Goal: Task Accomplishment & Management: Use online tool/utility

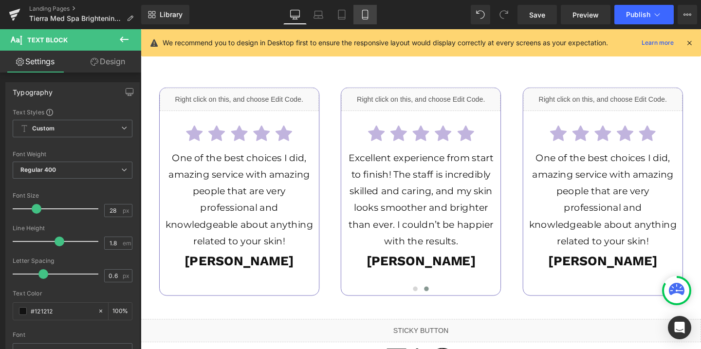
click at [364, 15] on icon at bounding box center [365, 15] width 10 height 10
type input "100"
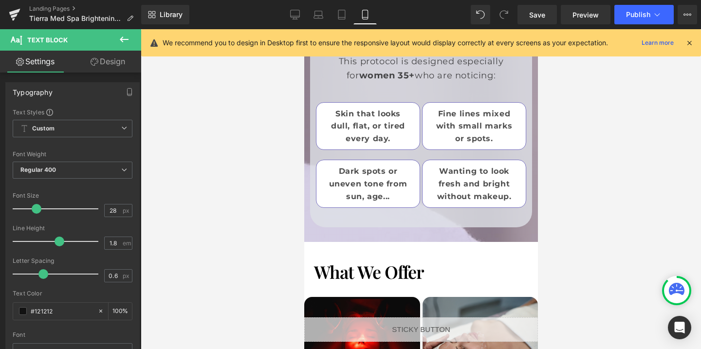
scroll to position [2319, 0]
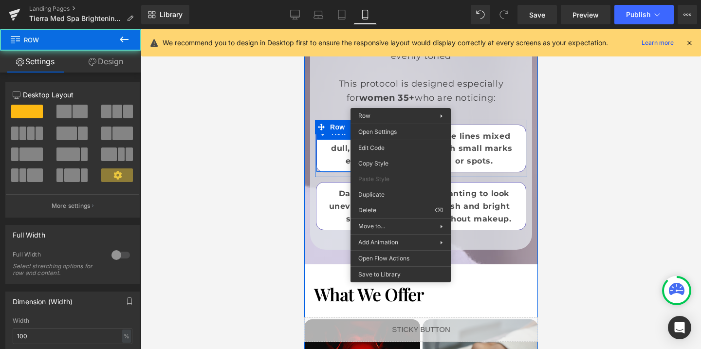
click at [400, 125] on div "Skin that looks dull, flat, or tired every day. Text Block Row" at bounding box center [367, 149] width 104 height 48
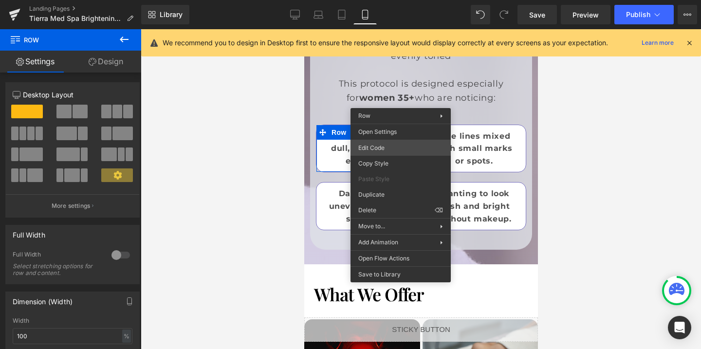
click at [375, 0] on div "Row You are previewing how the will restyle your page. You can not edit Element…" at bounding box center [350, 0] width 701 height 0
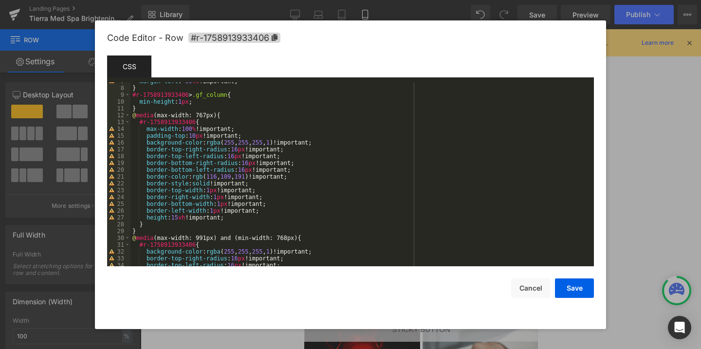
scroll to position [61, 0]
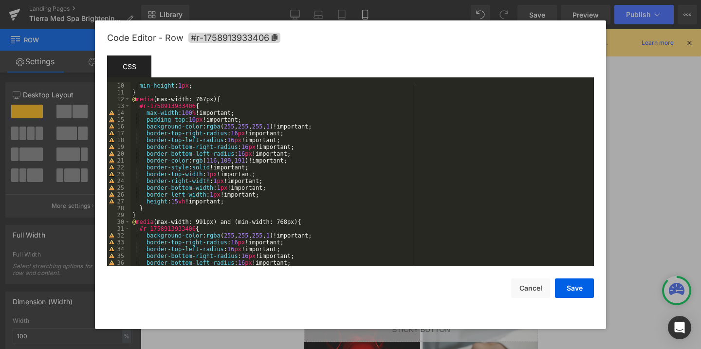
click at [176, 201] on div "min-height : 1 px ; } @ media (max-width: 767px) { #r-1758913933406 { max-width…" at bounding box center [359, 181] width 459 height 198
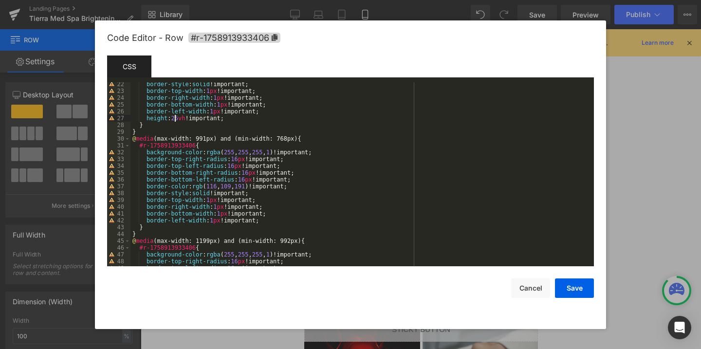
scroll to position [135, 0]
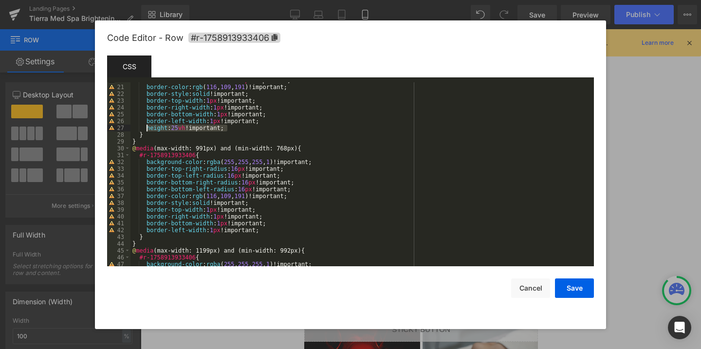
drag, startPoint x: 230, startPoint y: 129, endPoint x: 147, endPoint y: 129, distance: 82.7
click at [147, 129] on div "border-bottom-left-radius : 16 px !important; border-color : rgb ( 116 , 109 , …" at bounding box center [359, 176] width 459 height 198
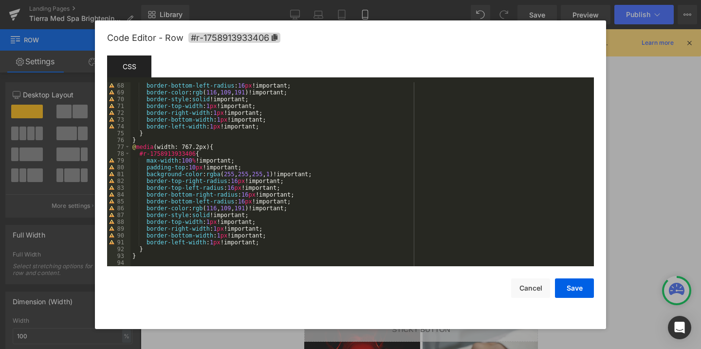
scroll to position [457, 0]
click at [266, 243] on div "border-bottom-left-radius : 16 px !important; border-color : rgb ( 116 , 109 , …" at bounding box center [359, 181] width 459 height 198
click at [571, 292] on button "Save" at bounding box center [574, 287] width 39 height 19
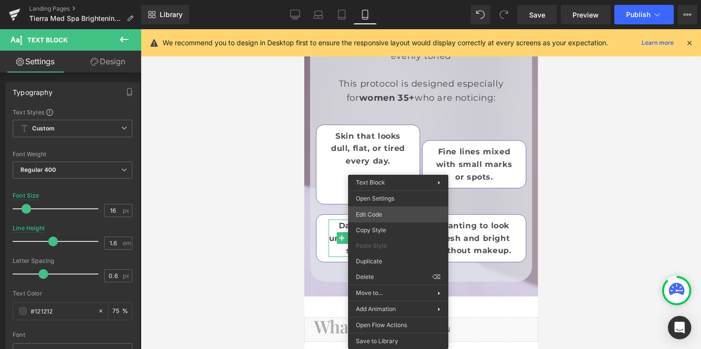
click at [379, 0] on div "Row You are previewing how the will restyle your page. You can not edit Element…" at bounding box center [350, 0] width 701 height 0
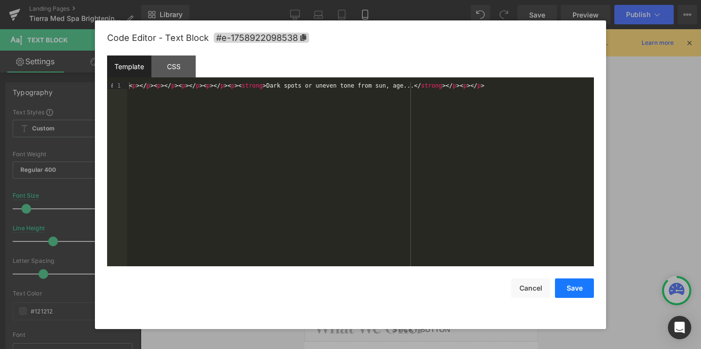
click at [565, 284] on button "Save" at bounding box center [574, 287] width 39 height 19
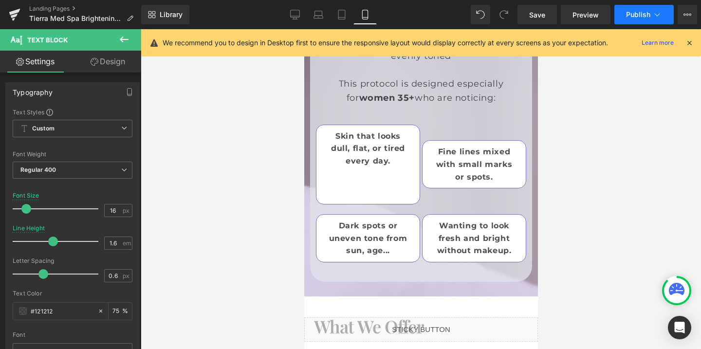
click at [634, 14] on span "Publish" at bounding box center [638, 15] width 24 height 8
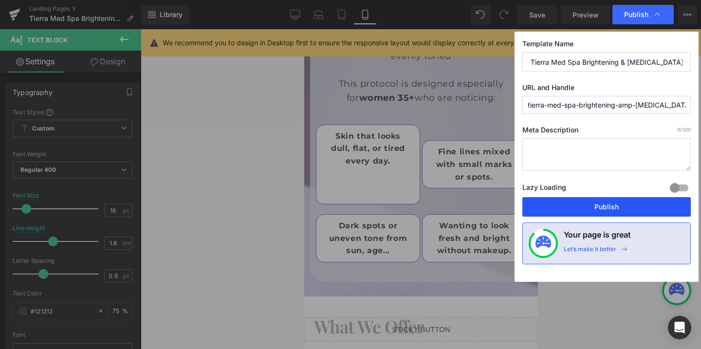
click at [618, 212] on button "Publish" at bounding box center [606, 206] width 168 height 19
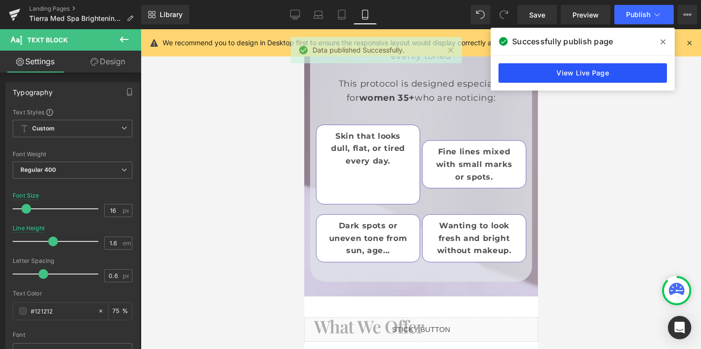
click at [618, 76] on link "View Live Page" at bounding box center [582, 72] width 168 height 19
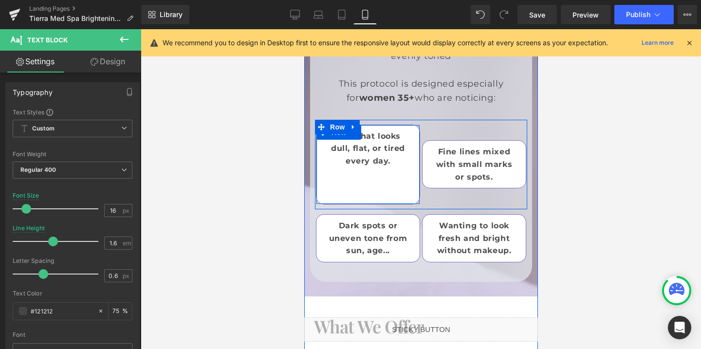
drag, startPoint x: 394, startPoint y: 159, endPoint x: 387, endPoint y: 155, distance: 7.8
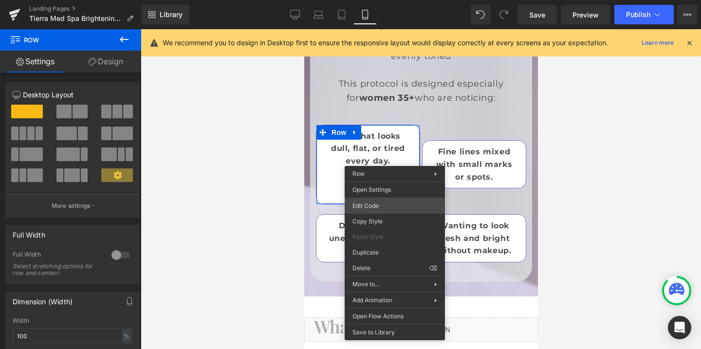
click at [363, 0] on div "Row You are previewing how the will restyle your page. You can not edit Element…" at bounding box center [350, 0] width 701 height 0
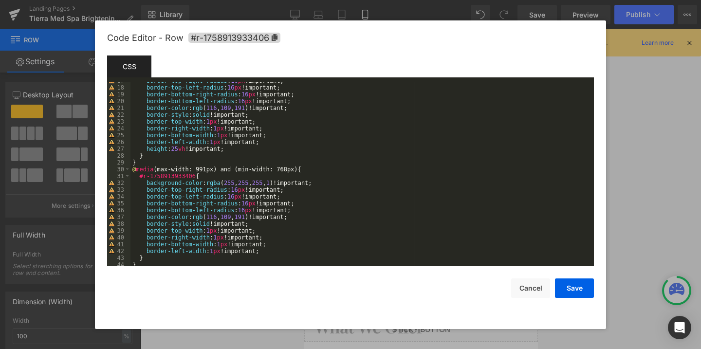
scroll to position [114, 0]
click at [176, 146] on div "border-top-right-radius : 16 px !important; border-top-left-radius : 16 px !imp…" at bounding box center [359, 176] width 459 height 198
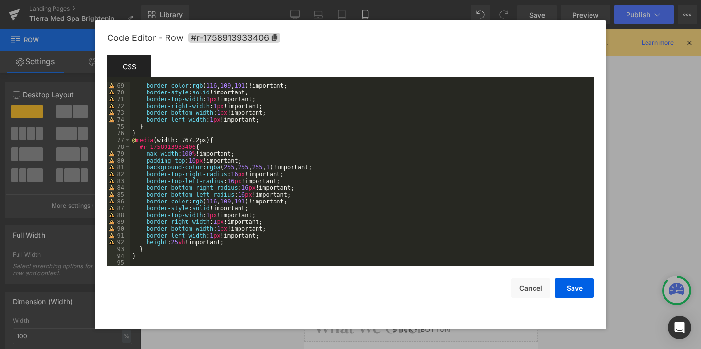
click at [180, 242] on div "border-color : rgb ( 116 , 109 , 191 )!important; border-style : solid !importa…" at bounding box center [359, 181] width 459 height 198
click at [579, 297] on button "Save" at bounding box center [574, 287] width 39 height 19
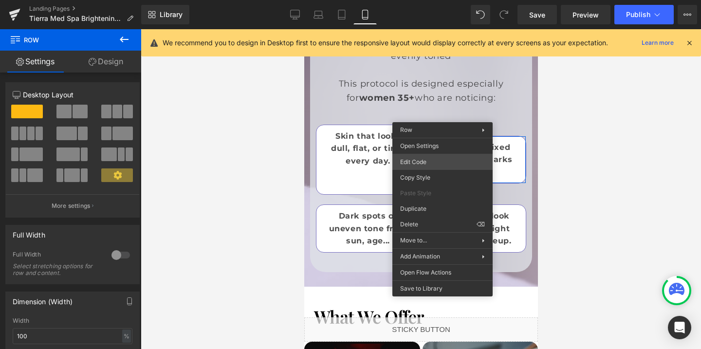
click at [420, 0] on div "Row You are previewing how the will restyle your page. You can not edit Element…" at bounding box center [350, 0] width 701 height 0
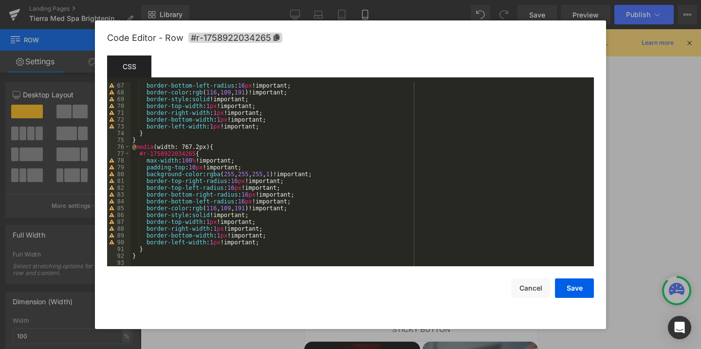
scroll to position [450, 0]
click at [274, 245] on div "border-bottom-left-radius : 16 px !important; border-color : rgb ( 116 , 109 , …" at bounding box center [359, 181] width 459 height 198
paste textarea
click at [177, 248] on div "border-bottom-left-radius : 16 px !important; border-color : rgb ( 116 , 109 , …" at bounding box center [359, 181] width 459 height 198
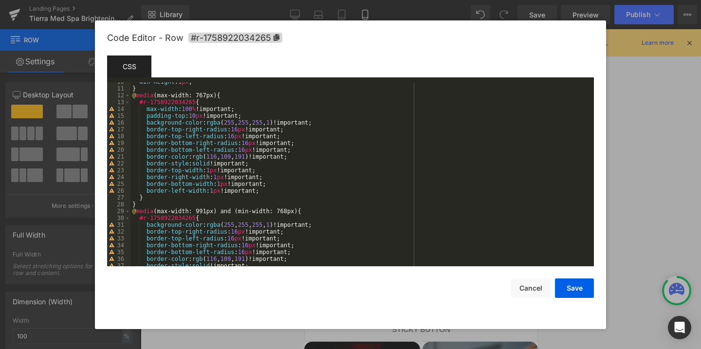
scroll to position [67, 0]
click at [269, 189] on div "min-height : 1 px ; } @ media (max-width: 767px) { #r-1758922034265 { max-width…" at bounding box center [359, 175] width 459 height 198
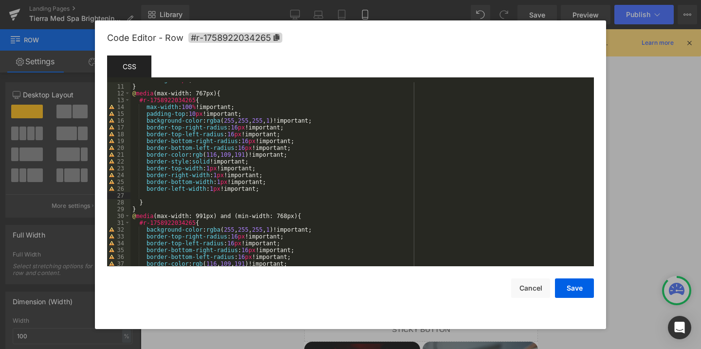
paste textarea
click at [176, 196] on div "min-height : 1 px ; } @ media (max-width: 767px) { #r-1758922034265 { max-width…" at bounding box center [359, 175] width 459 height 198
click at [568, 288] on button "Save" at bounding box center [574, 287] width 39 height 19
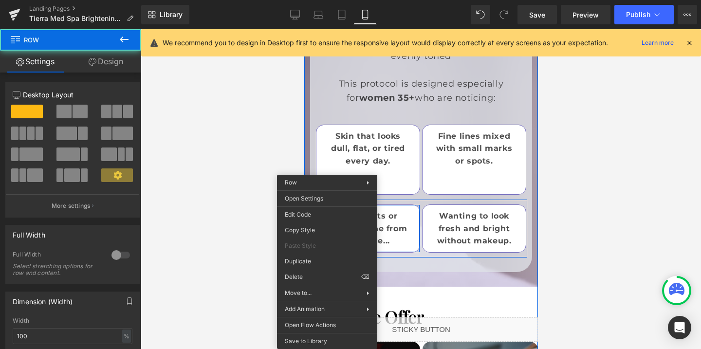
drag, startPoint x: 327, startPoint y: 202, endPoint x: 622, endPoint y: 227, distance: 296.0
click at [327, 210] on div "Dark spots or uneven tone from sun, age... Text Block" at bounding box center [367, 228] width 103 height 37
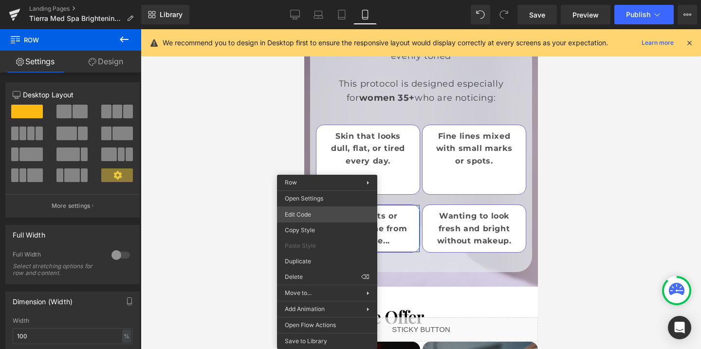
click at [307, 0] on div "Row You are previewing how the will restyle your page. You can not edit Element…" at bounding box center [350, 0] width 701 height 0
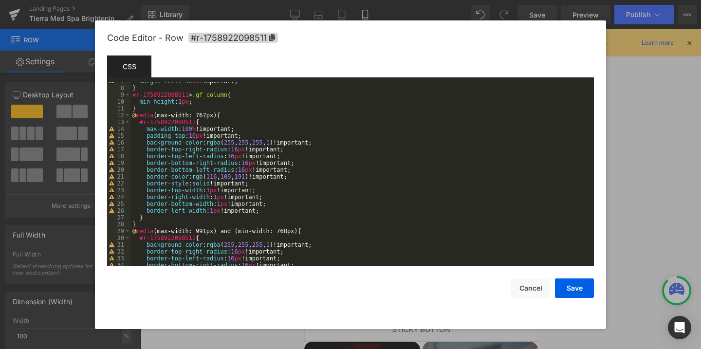
scroll to position [47, 0]
click at [271, 213] on div "margin-left : -50 vw !important; } #r-1758922098511 > .gf_column { min-height :…" at bounding box center [359, 175] width 459 height 198
click at [266, 209] on div "margin-left : -50 vw !important; } #r-1758922098511 > .gf_column { min-height :…" at bounding box center [359, 175] width 459 height 198
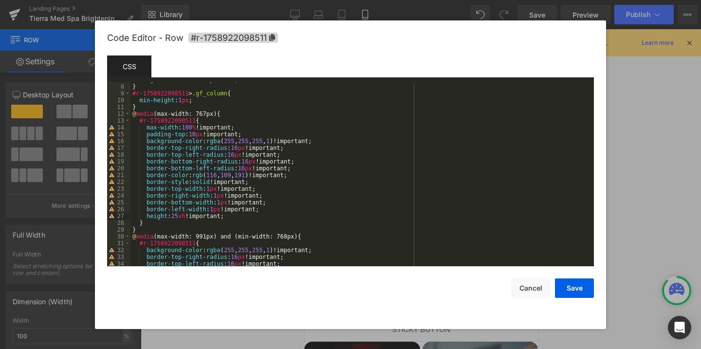
click at [179, 214] on div "margin-left : -50 vw !important; } #r-1758922098511 > .gf_column { min-height :…" at bounding box center [359, 175] width 459 height 198
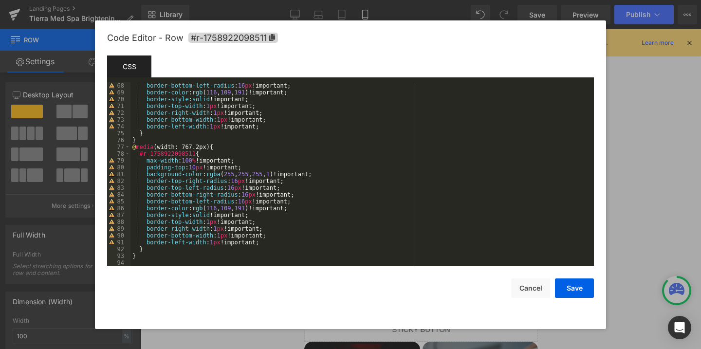
scroll to position [457, 0]
click at [268, 244] on div "border-bottom-left-radius : 16 px !important; border-color : rgb ( 116 , 109 , …" at bounding box center [359, 181] width 459 height 198
paste textarea
click at [178, 248] on div "border-bottom-left-radius : 16 px !important; border-color : rgb ( 116 , 109 , …" at bounding box center [359, 181] width 459 height 198
click at [567, 287] on button "Save" at bounding box center [574, 287] width 39 height 19
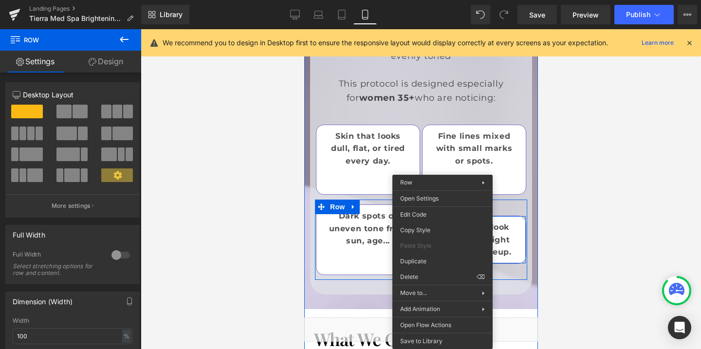
click at [442, 217] on span "Row" at bounding box center [444, 224] width 19 height 15
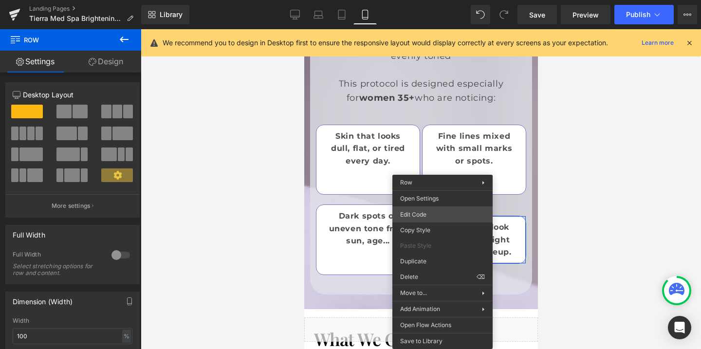
click at [425, 0] on div "Row You are previewing how the will restyle your page. You can not edit Element…" at bounding box center [350, 0] width 701 height 0
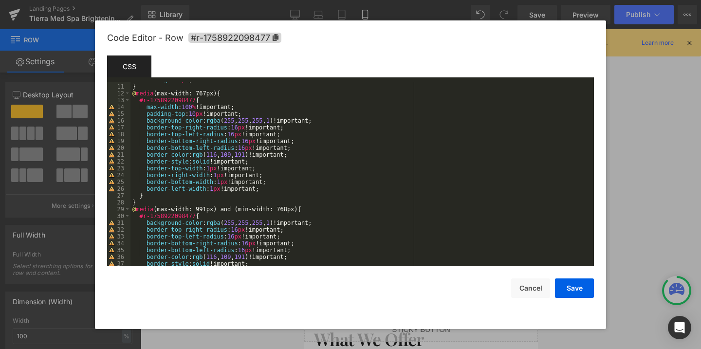
scroll to position [67, 0]
click at [272, 192] on div "min-height : 1 px ; } @ media (max-width: 767px) { #r-1758922098477 { max-width…" at bounding box center [359, 175] width 459 height 198
click at [262, 188] on div "min-height : 1 px ; } @ media (max-width: 767px) { #r-1758922098477 { max-width…" at bounding box center [359, 175] width 459 height 198
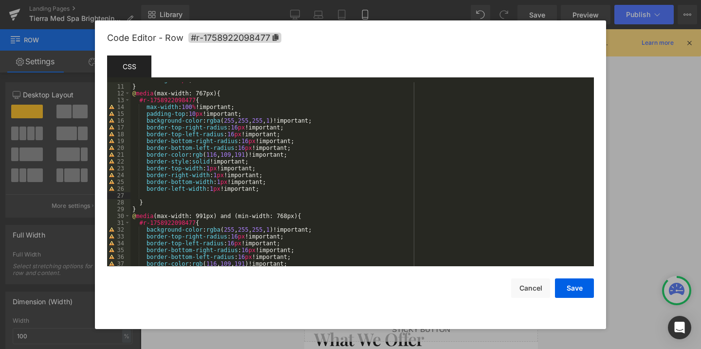
paste textarea
click at [177, 197] on div "min-height : 1 px ; } @ media (max-width: 767px) { #r-1758922098477 { max-width…" at bounding box center [359, 175] width 459 height 198
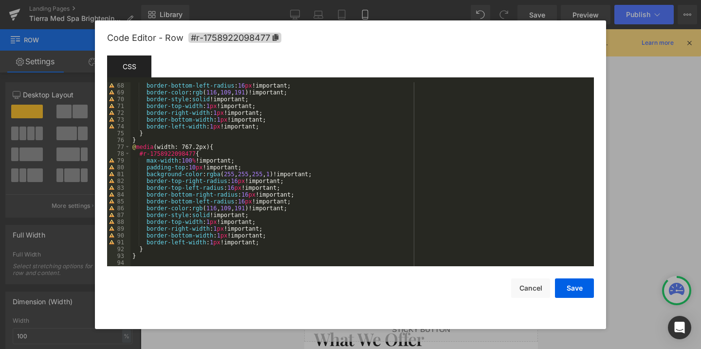
click at [269, 243] on div "border-bottom-left-radius : 16 px !important; border-color : rgb ( 116 , 109 , …" at bounding box center [359, 181] width 459 height 198
paste textarea
click at [178, 249] on div "border-bottom-left-radius : 16 px !important; border-color : rgb ( 116 , 109 , …" at bounding box center [359, 181] width 459 height 198
click at [570, 290] on button "Save" at bounding box center [574, 287] width 39 height 19
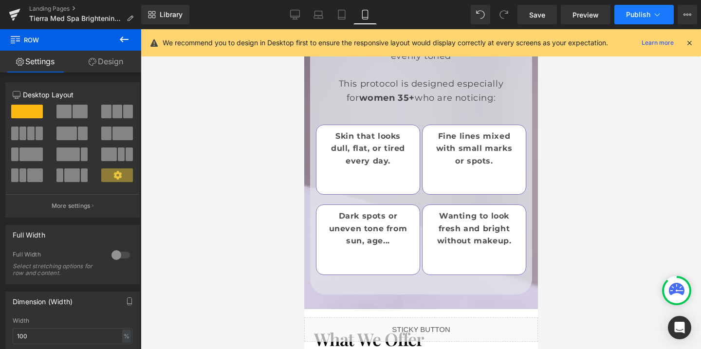
click at [633, 15] on span "Publish" at bounding box center [638, 15] width 24 height 8
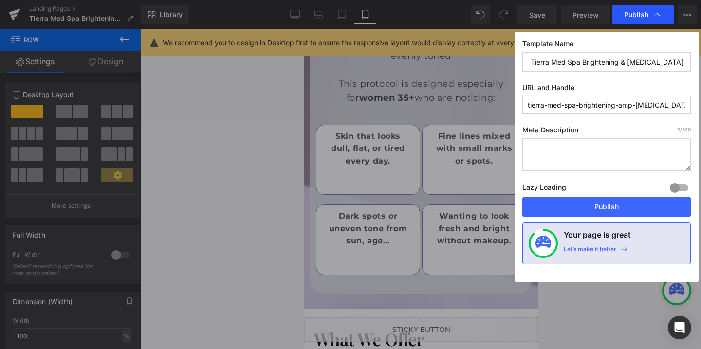
click at [646, 14] on span "Publish" at bounding box center [636, 14] width 24 height 9
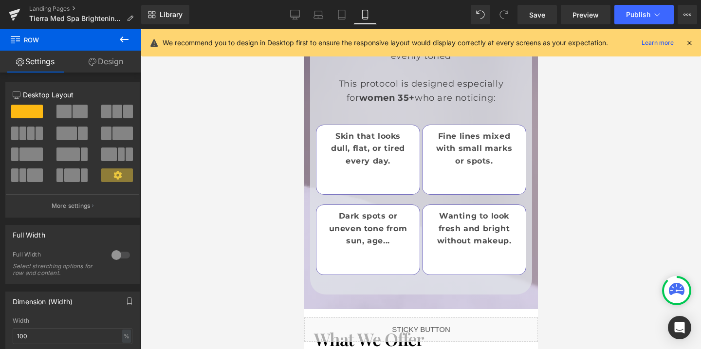
click at [646, 14] on span "Publish" at bounding box center [638, 15] width 24 height 8
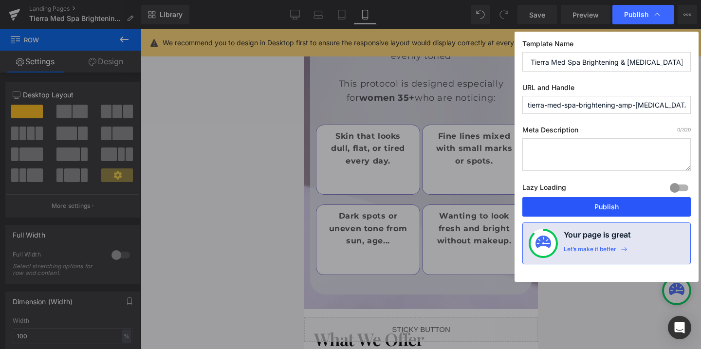
click at [636, 209] on button "Publish" at bounding box center [606, 206] width 168 height 19
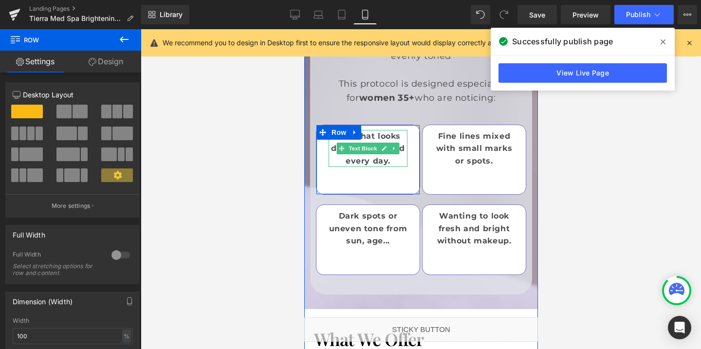
click at [372, 131] on strong "Skin that looks dull, flat, or tired every day." at bounding box center [367, 148] width 74 height 34
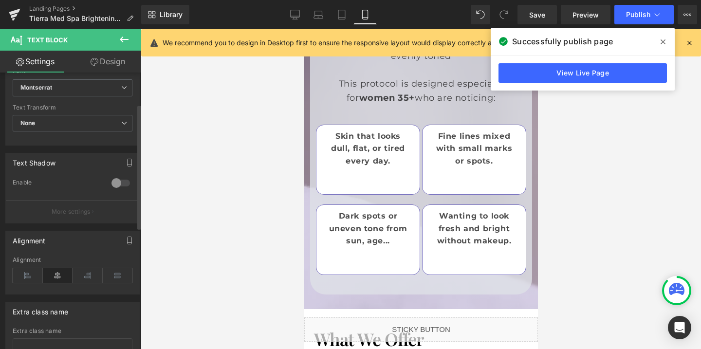
scroll to position [340, 0]
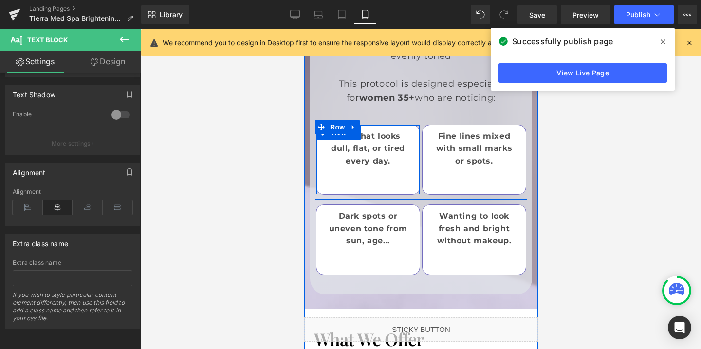
click at [387, 159] on div "Skin that looks dull, flat, or tired every day. Text Block Row" at bounding box center [367, 160] width 104 height 71
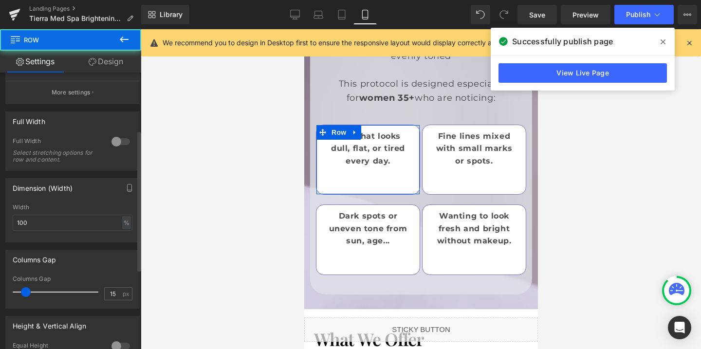
scroll to position [270, 0]
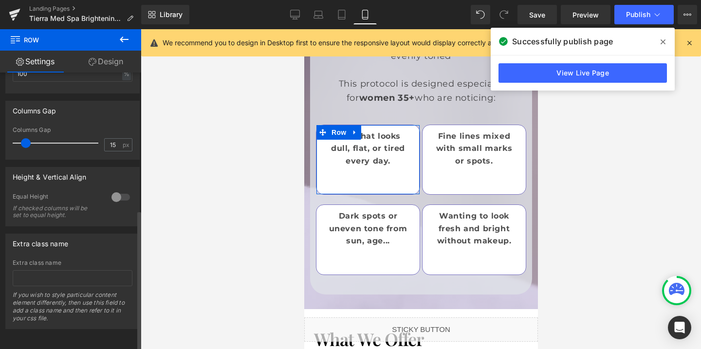
click at [118, 189] on div at bounding box center [120, 197] width 23 height 16
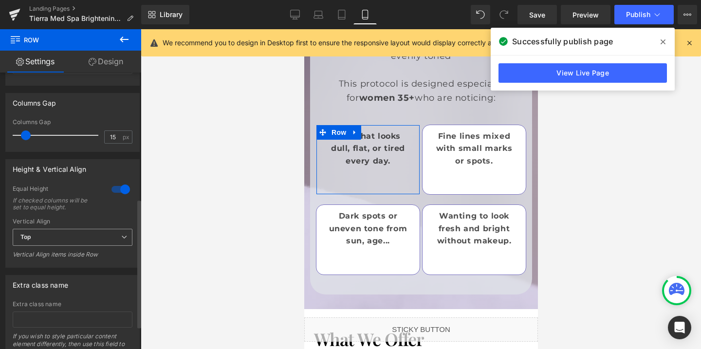
click at [76, 238] on span "Top" at bounding box center [73, 237] width 120 height 17
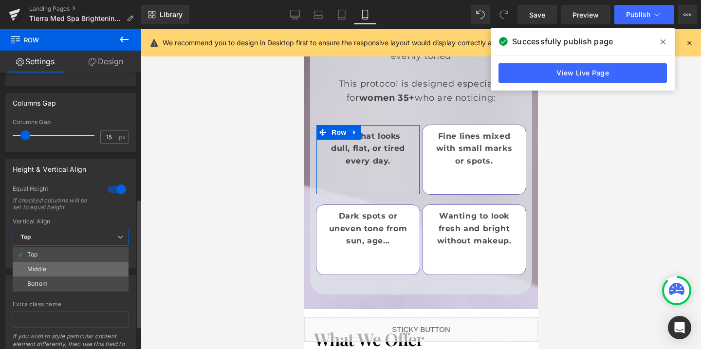
click at [59, 265] on li "Middle" at bounding box center [71, 269] width 116 height 15
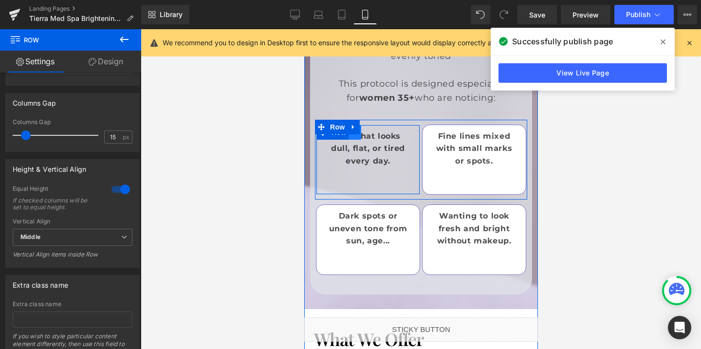
click at [359, 125] on link at bounding box center [354, 132] width 13 height 15
click at [366, 129] on icon at bounding box center [367, 132] width 7 height 7
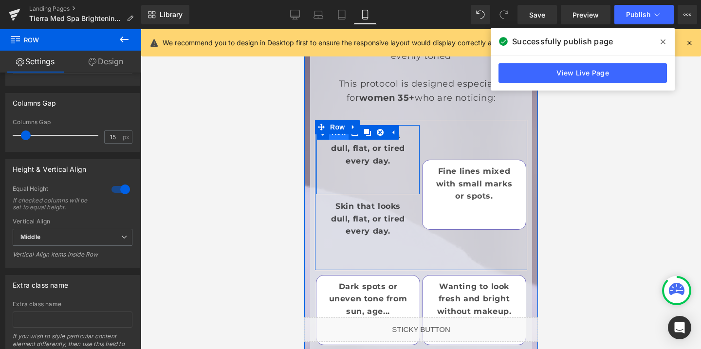
click at [337, 125] on span "Row" at bounding box center [338, 132] width 19 height 15
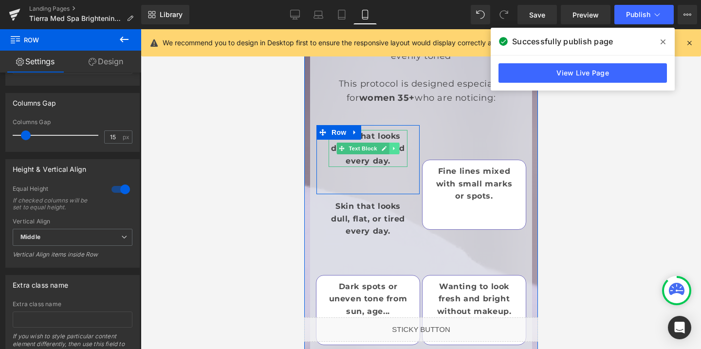
click at [399, 143] on link at bounding box center [394, 149] width 10 height 12
click at [396, 146] on icon at bounding box center [398, 148] width 5 height 5
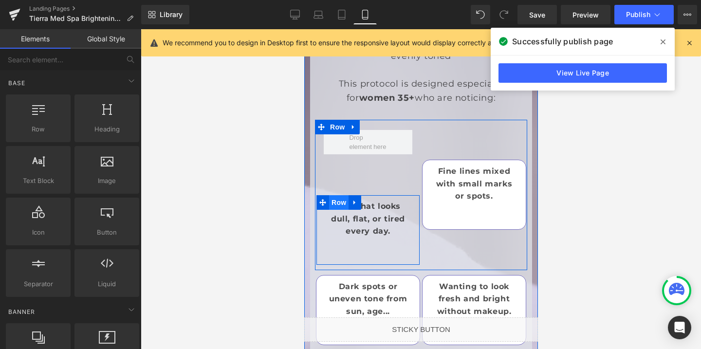
click at [337, 195] on span "Row" at bounding box center [338, 202] width 19 height 15
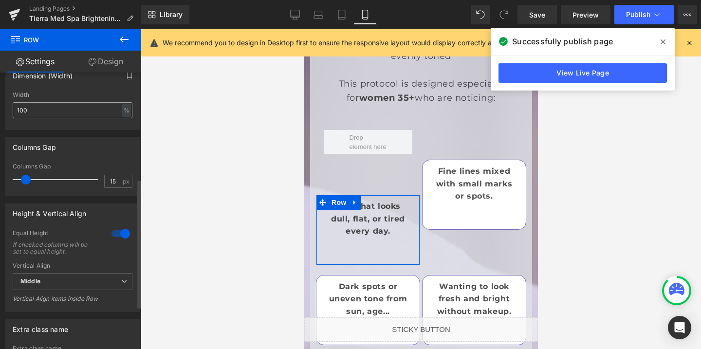
scroll to position [232, 0]
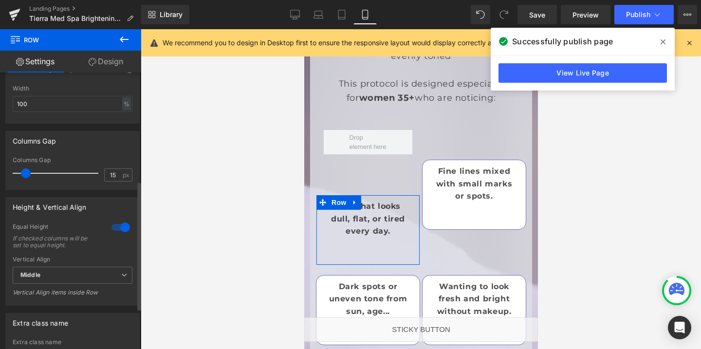
click at [117, 228] on div at bounding box center [120, 227] width 23 height 16
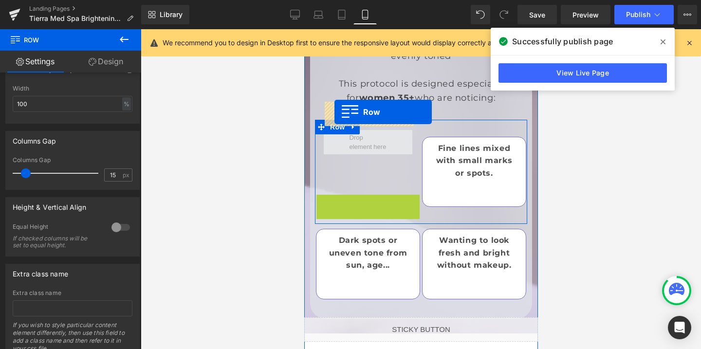
drag, startPoint x: 325, startPoint y: 179, endPoint x: 334, endPoint y: 112, distance: 67.3
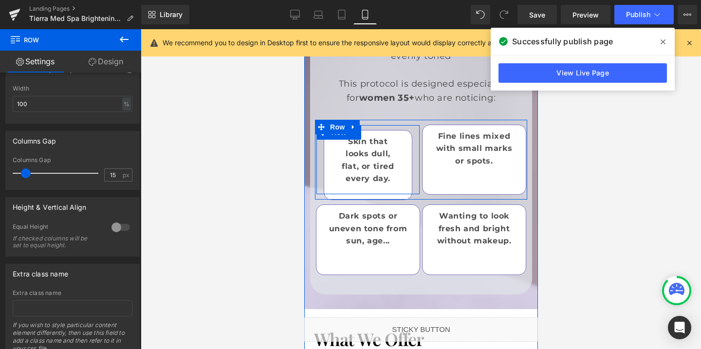
click at [319, 144] on div "Skin that looks dull, flat, or tired every day. Text Block Row" at bounding box center [367, 165] width 103 height 71
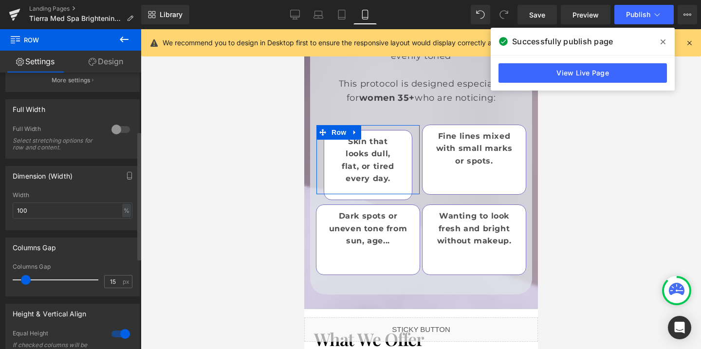
scroll to position [126, 0]
type input "0"
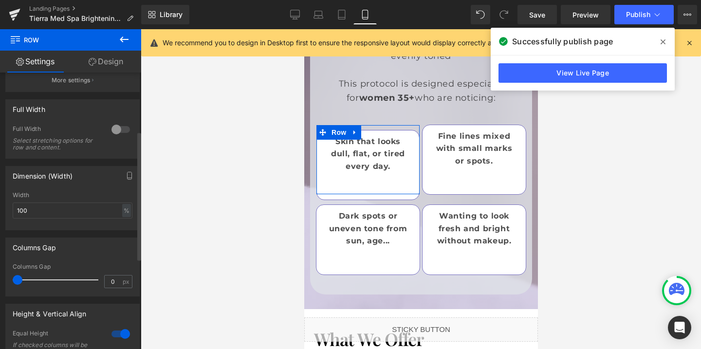
drag, startPoint x: 24, startPoint y: 279, endPoint x: 0, endPoint y: 279, distance: 23.8
click at [0, 279] on div "Columns Gap 0px Columns Gap 0 px" at bounding box center [73, 263] width 146 height 66
click at [116, 61] on link "Design" at bounding box center [106, 62] width 71 height 22
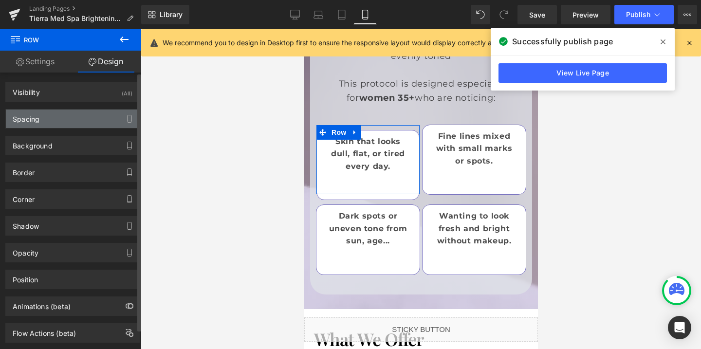
click at [50, 125] on div "Spacing" at bounding box center [72, 119] width 133 height 18
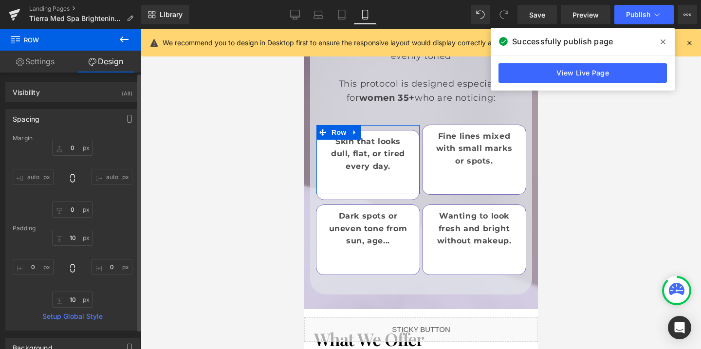
click at [72, 231] on div "Padding" at bounding box center [73, 228] width 120 height 7
click at [72, 238] on input "10" at bounding box center [72, 238] width 41 height 16
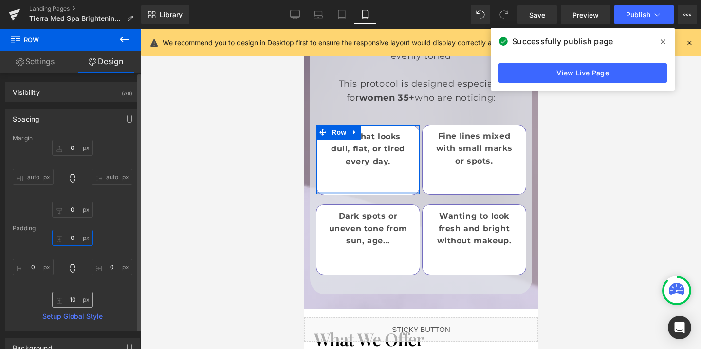
type input "0"
click at [70, 298] on input "10" at bounding box center [72, 300] width 41 height 16
type input "0"
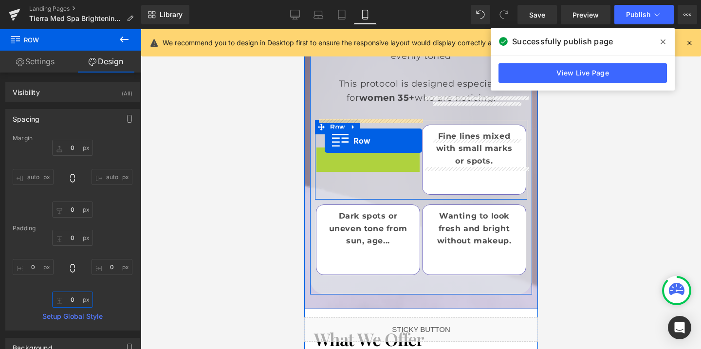
drag, startPoint x: 323, startPoint y: 107, endPoint x: 324, endPoint y: 141, distance: 34.1
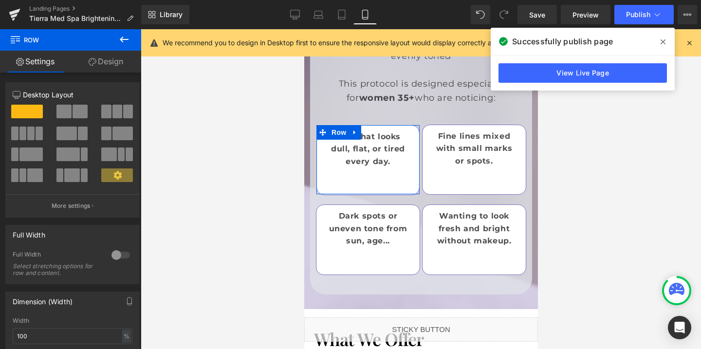
click at [106, 61] on link "Design" at bounding box center [106, 62] width 71 height 22
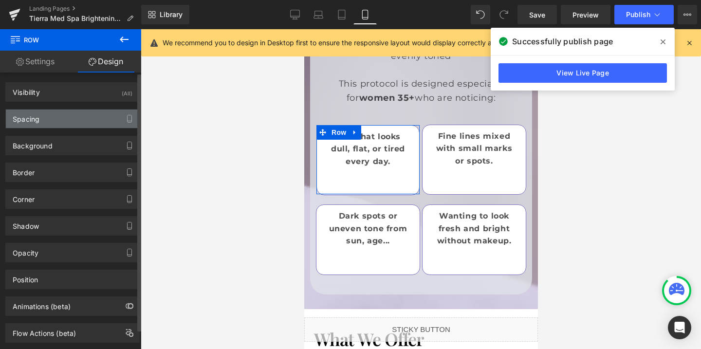
click at [56, 112] on div "Spacing" at bounding box center [72, 119] width 133 height 18
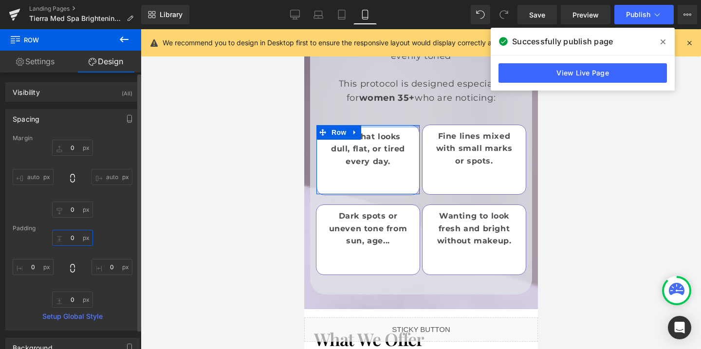
click at [70, 238] on input "0" at bounding box center [72, 238] width 41 height 16
type input "10"
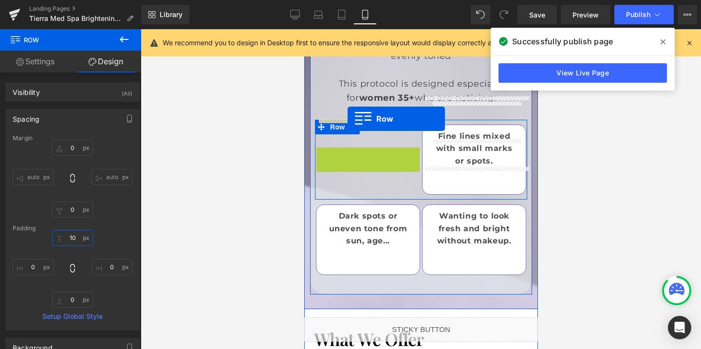
drag, startPoint x: 322, startPoint y: 109, endPoint x: 347, endPoint y: 119, distance: 26.7
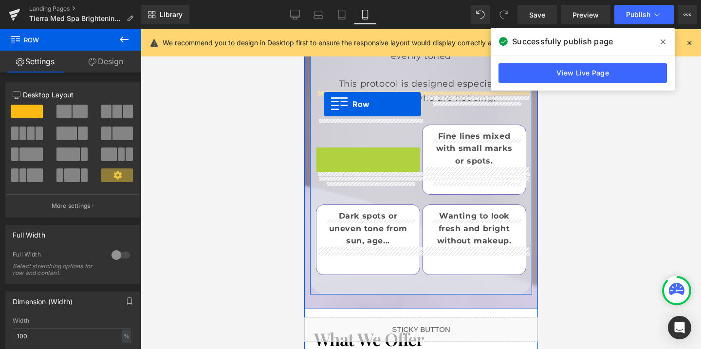
drag, startPoint x: 322, startPoint y: 111, endPoint x: 323, endPoint y: 104, distance: 6.9
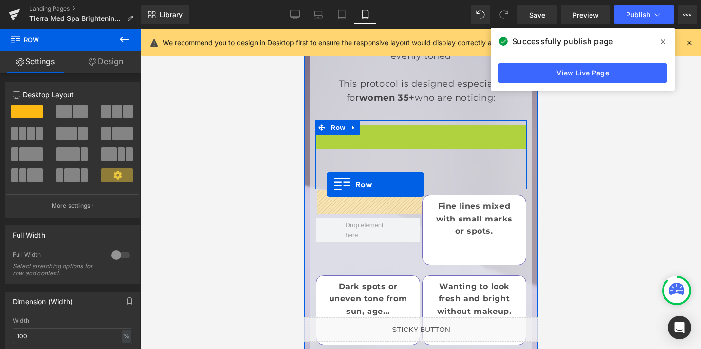
drag, startPoint x: 322, startPoint y: 110, endPoint x: 326, endPoint y: 184, distance: 75.1
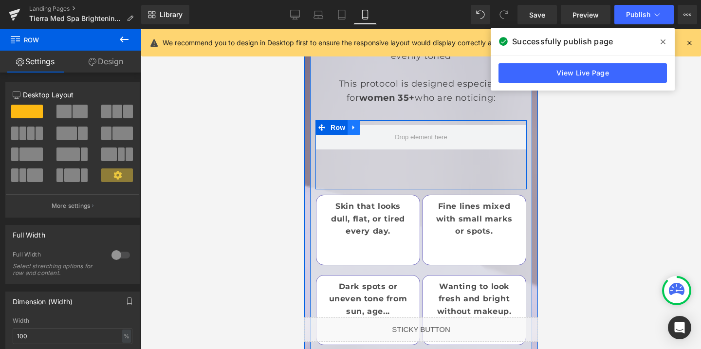
click at [350, 124] on icon at bounding box center [353, 127] width 7 height 7
click at [383, 120] on link at bounding box center [378, 127] width 13 height 15
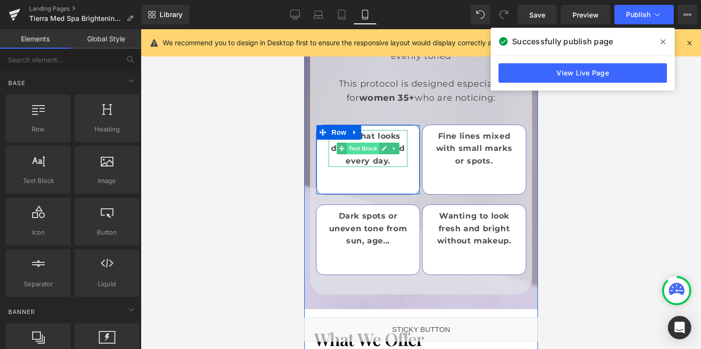
click at [366, 143] on span "Text Block" at bounding box center [362, 149] width 32 height 12
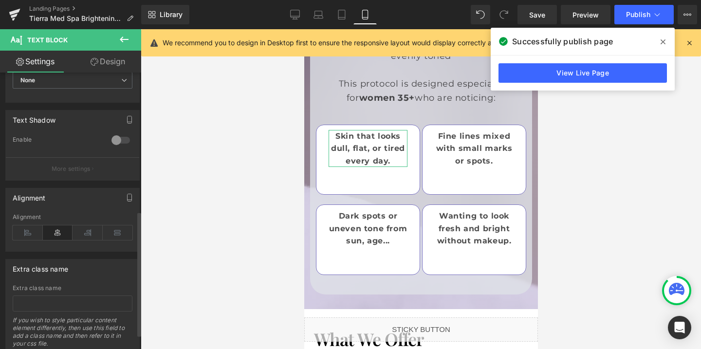
scroll to position [340, 0]
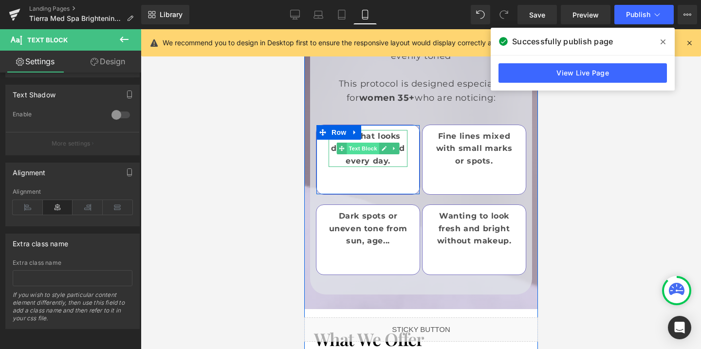
click at [361, 143] on span "Text Block" at bounding box center [362, 149] width 32 height 12
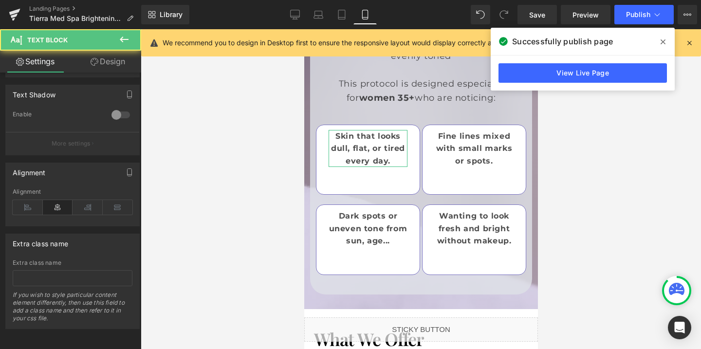
click at [116, 61] on link "Design" at bounding box center [108, 62] width 71 height 22
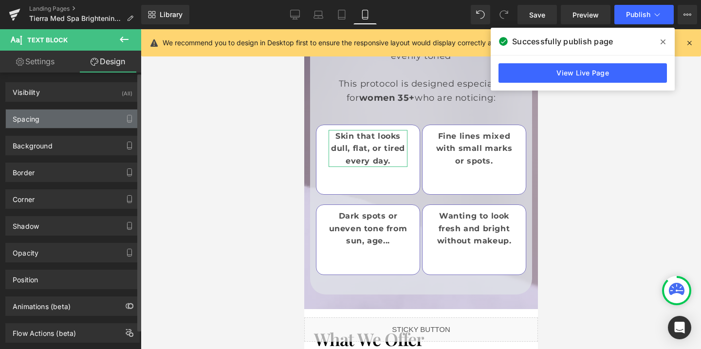
click at [43, 124] on div "Spacing" at bounding box center [72, 119] width 133 height 18
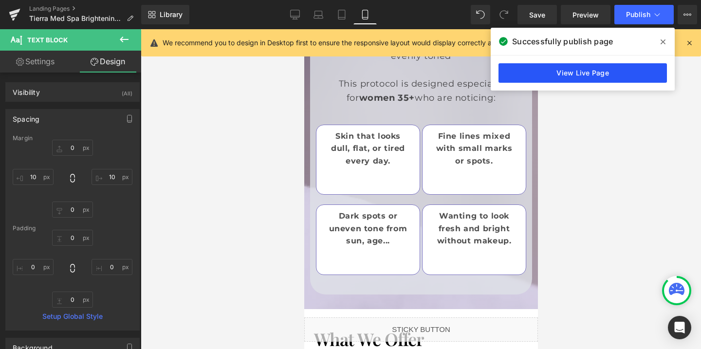
click at [557, 69] on link "View Live Page" at bounding box center [582, 72] width 168 height 19
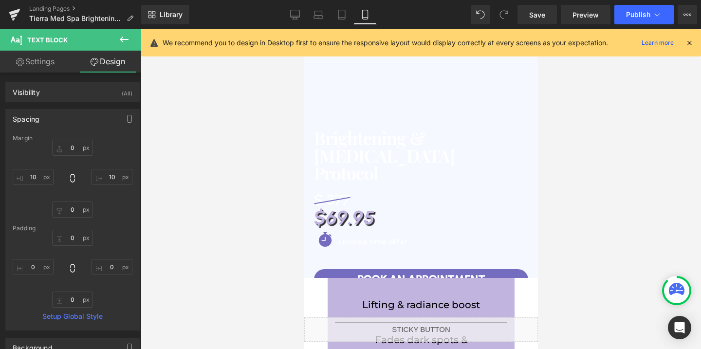
scroll to position [107, 0]
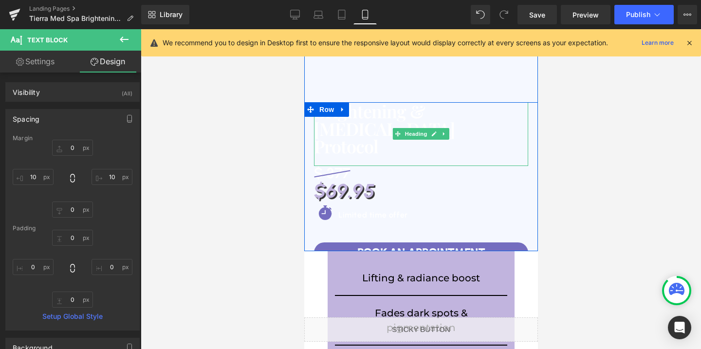
click at [386, 148] on h1 "Protocol" at bounding box center [420, 146] width 214 height 18
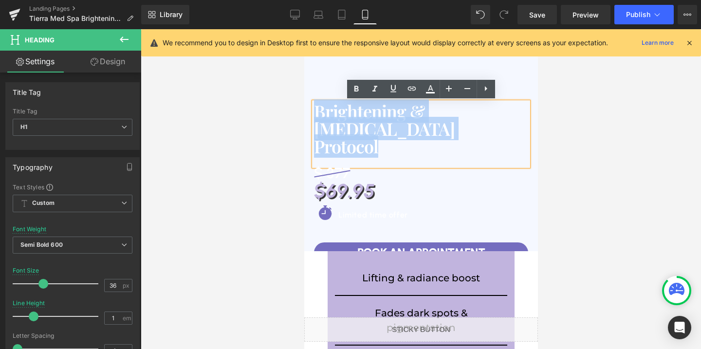
drag, startPoint x: 384, startPoint y: 149, endPoint x: 307, endPoint y: 96, distance: 93.5
click at [307, 96] on span "Image How it works Heading Testimonials Heading About us Heading FAQ Heading Ro…" at bounding box center [421, 159] width 234 height 288
copy div "Brightening & [MEDICAL_DATA] Protocol"
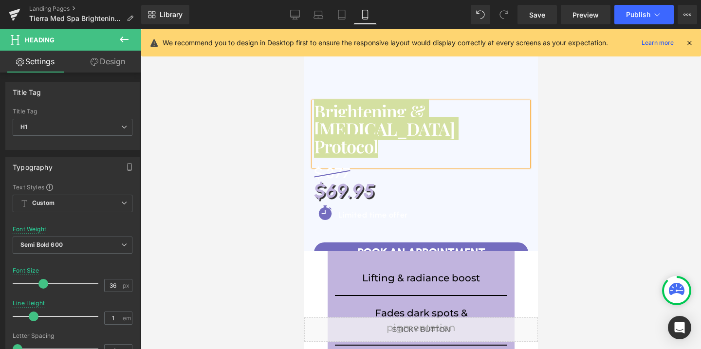
click at [625, 25] on div "Library Mobile Desktop Laptop Tablet Mobile Save Preview Publish Scheduled View…" at bounding box center [421, 14] width 560 height 29
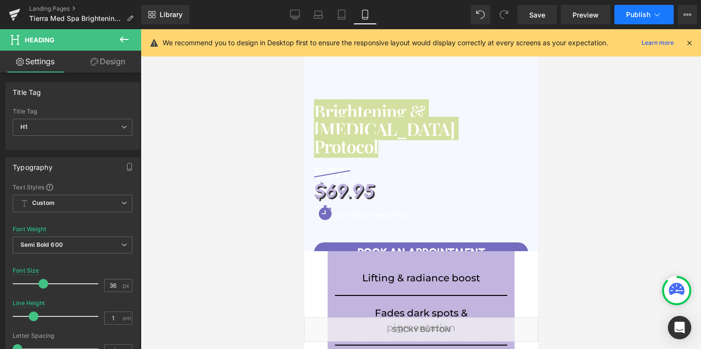
click at [628, 20] on button "Publish" at bounding box center [643, 14] width 59 height 19
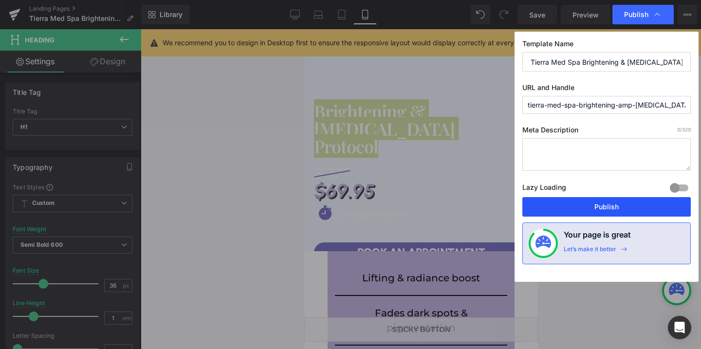
click at [600, 206] on button "Publish" at bounding box center [606, 206] width 168 height 19
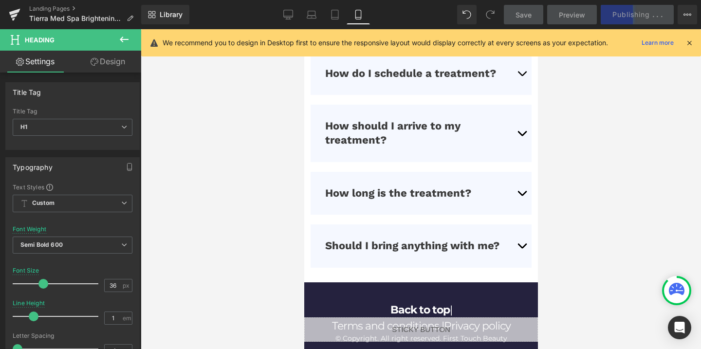
scroll to position [4080, 0]
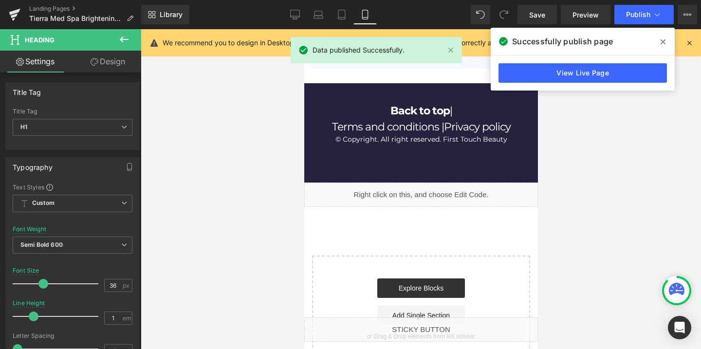
click at [664, 40] on icon at bounding box center [662, 41] width 5 height 5
